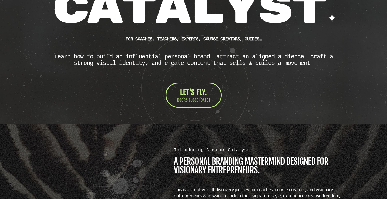
scroll to position [137, 0]
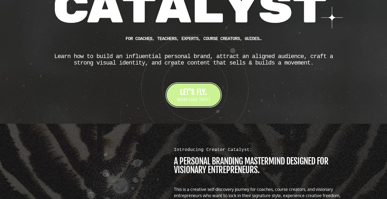
click at [198, 99] on span "DOORS CLOSE [DATE]" at bounding box center [193, 99] width 33 height 5
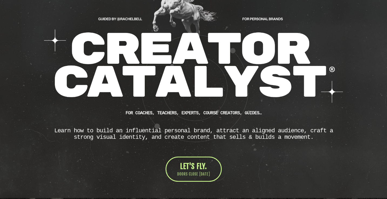
scroll to position [89, 0]
